Goal: Information Seeking & Learning: Find specific fact

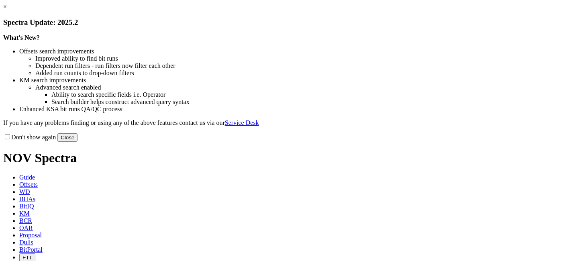
click at [7, 10] on link "×" at bounding box center [5, 6] width 4 height 7
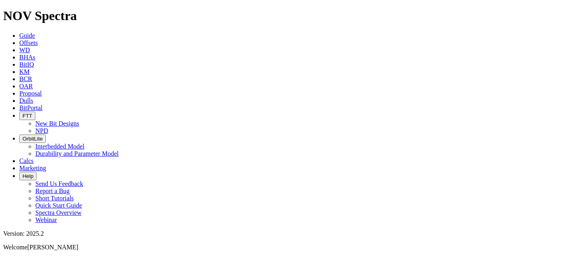
click at [19, 97] on icon at bounding box center [19, 100] width 0 height 7
paste input "S319768"
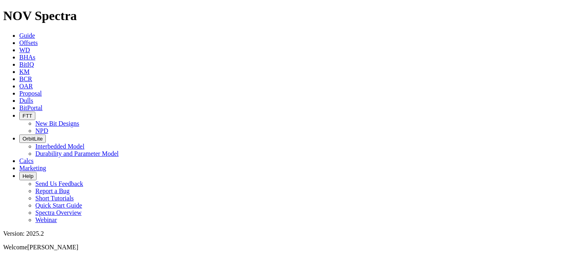
drag, startPoint x: 432, startPoint y: 35, endPoint x: 308, endPoint y: 26, distance: 124.3
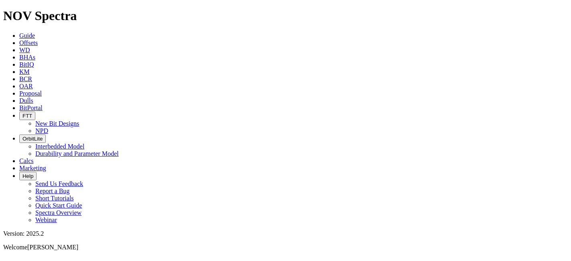
paste input "S316135"
type input "316135"
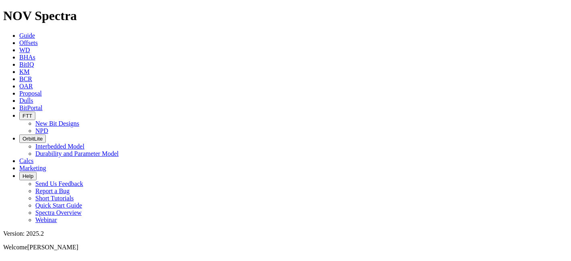
click at [19, 97] on icon at bounding box center [19, 100] width 0 height 7
drag, startPoint x: 405, startPoint y: 38, endPoint x: 322, endPoint y: 35, distance: 82.7
paste input "S319074"
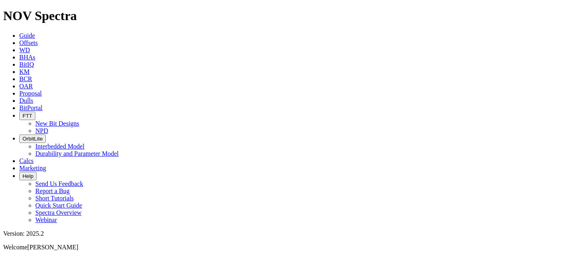
type input "S319074"
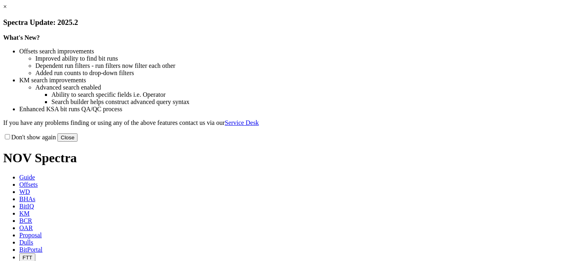
click at [7, 10] on link "×" at bounding box center [5, 6] width 4 height 7
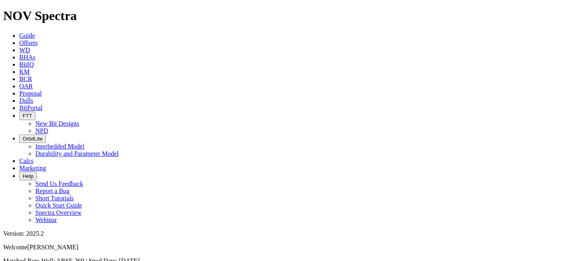
scroll to position [111, 0]
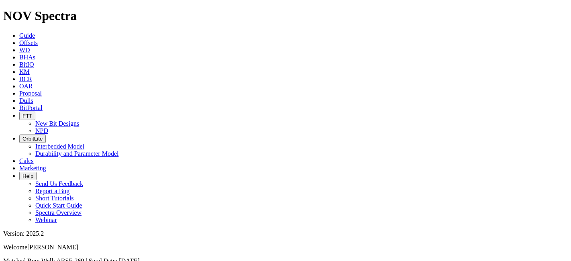
click at [35, 32] on span "Guide" at bounding box center [27, 35] width 16 height 7
click at [33, 97] on span "Dulls" at bounding box center [26, 100] width 14 height 7
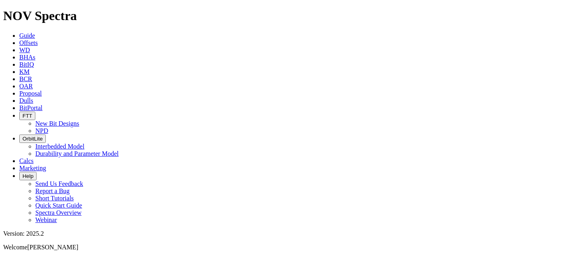
paste input "S319635"
drag, startPoint x: 382, startPoint y: 34, endPoint x: 358, endPoint y: 32, distance: 24.6
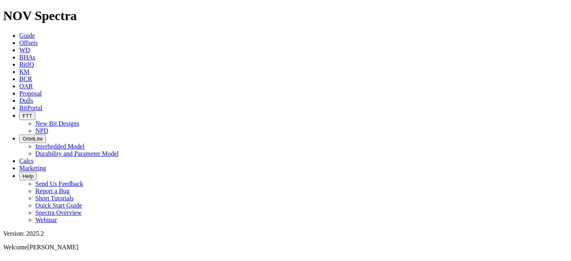
type input "319635"
click at [43, 104] on span "BitPortal" at bounding box center [30, 107] width 23 height 7
